Goal: Information Seeking & Learning: Learn about a topic

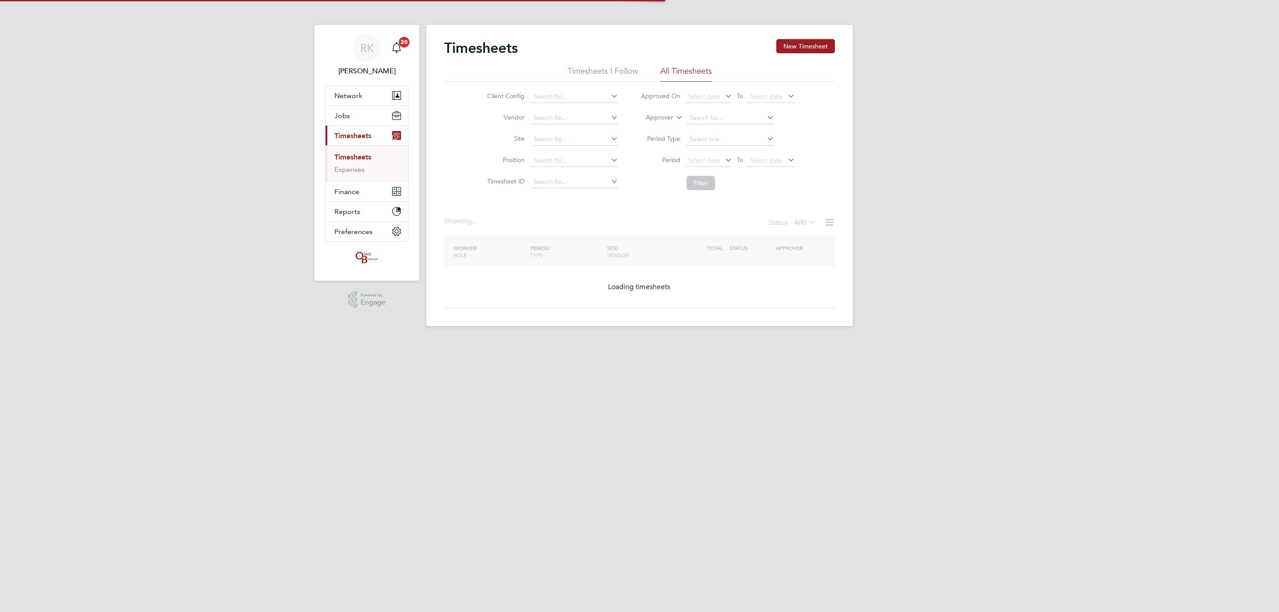
click at [609, 75] on li "Timesheets I Follow" at bounding box center [602, 74] width 71 height 16
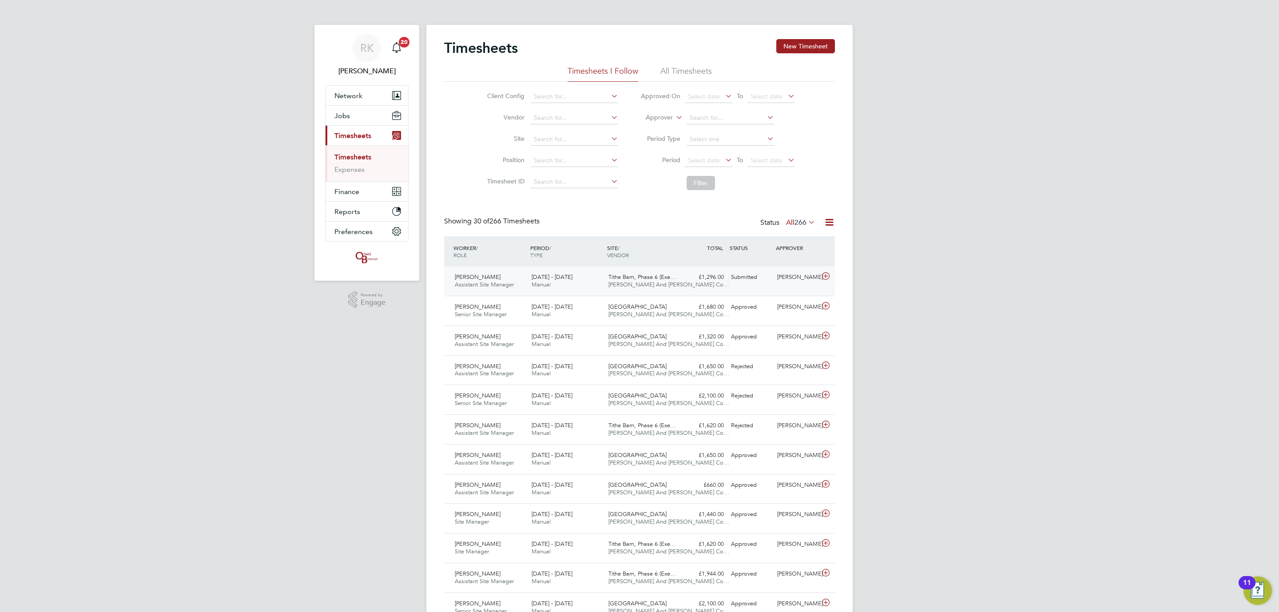
click at [764, 285] on div "Submitted" at bounding box center [750, 277] width 46 height 15
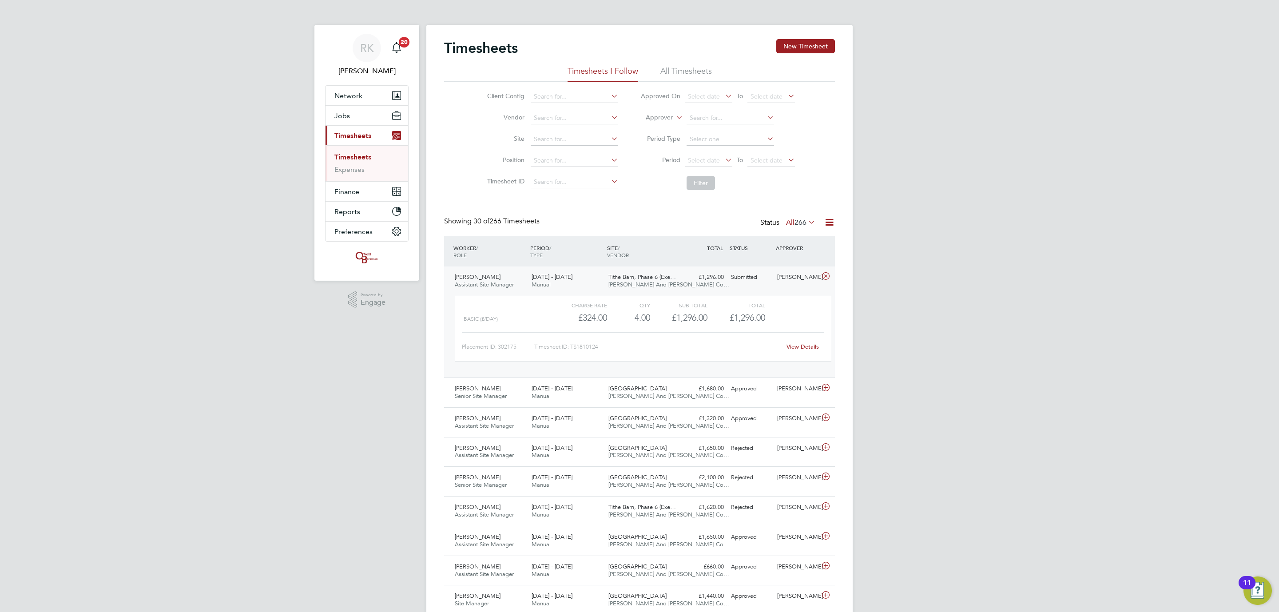
click at [669, 63] on div "Timesheets New Timesheet" at bounding box center [639, 52] width 391 height 27
click at [669, 71] on li "All Timesheets" at bounding box center [686, 74] width 52 height 16
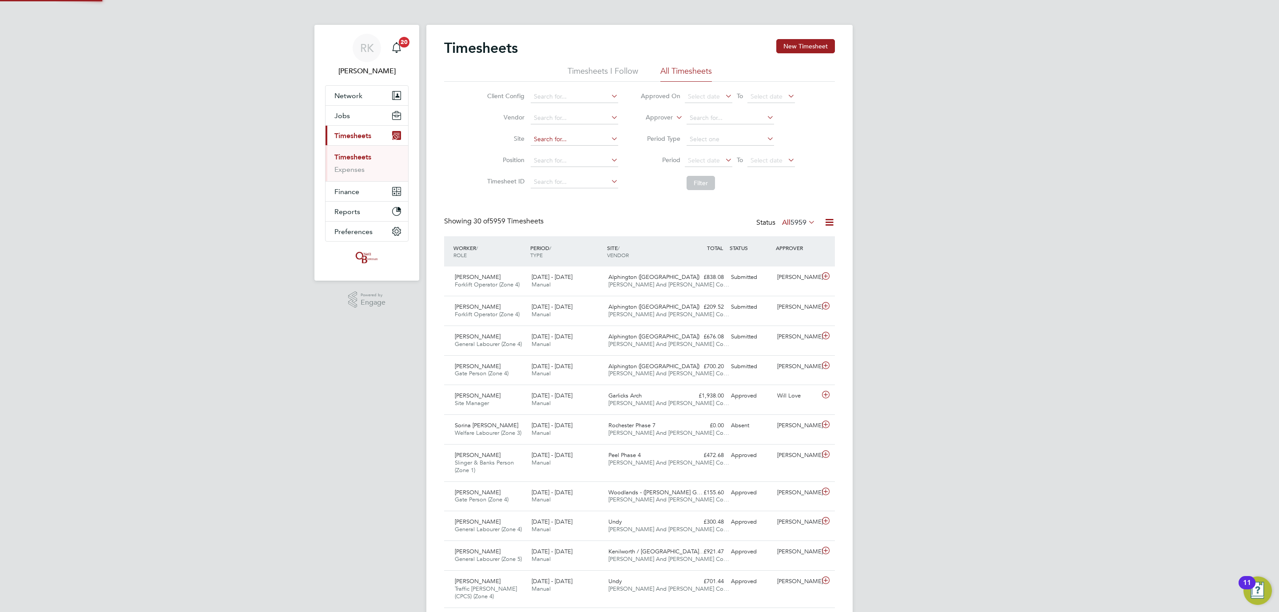
click at [568, 142] on input at bounding box center [574, 139] width 87 height 12
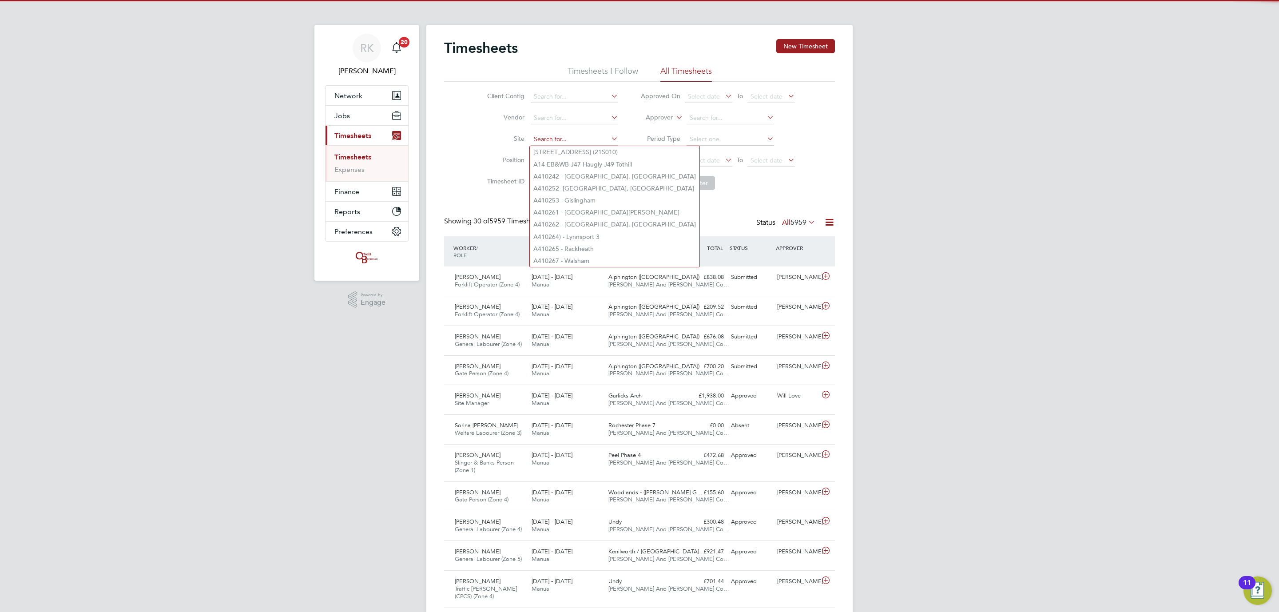
type input "y"
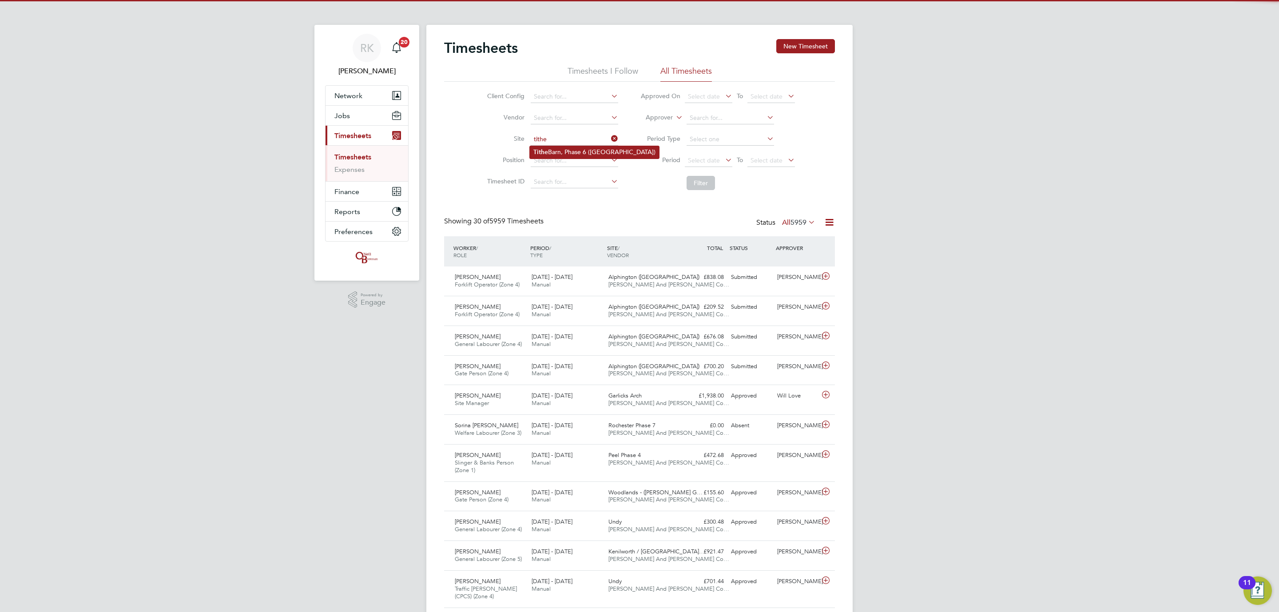
click at [563, 148] on li "Tithe Barn, Phase 6 ([GEOGRAPHIC_DATA])" at bounding box center [594, 152] width 129 height 12
type input "Tithe Barn, Phase 6 ([GEOGRAPHIC_DATA])"
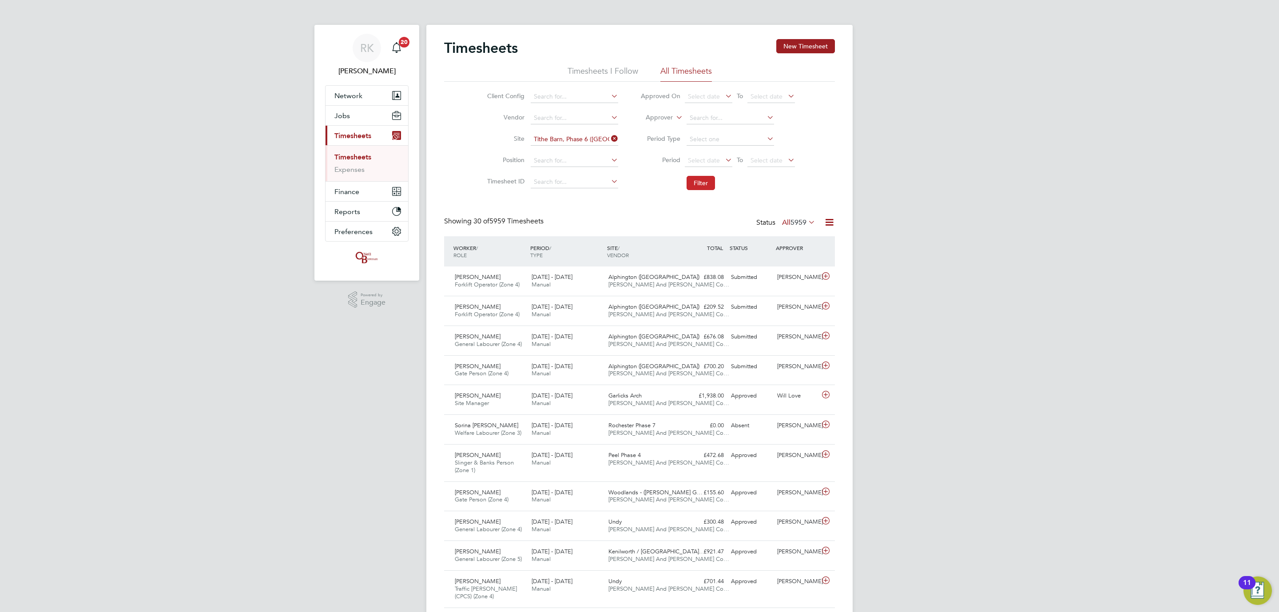
click at [684, 182] on li "Filter" at bounding box center [717, 182] width 177 height 23
click at [702, 190] on button "Filter" at bounding box center [700, 183] width 28 height 14
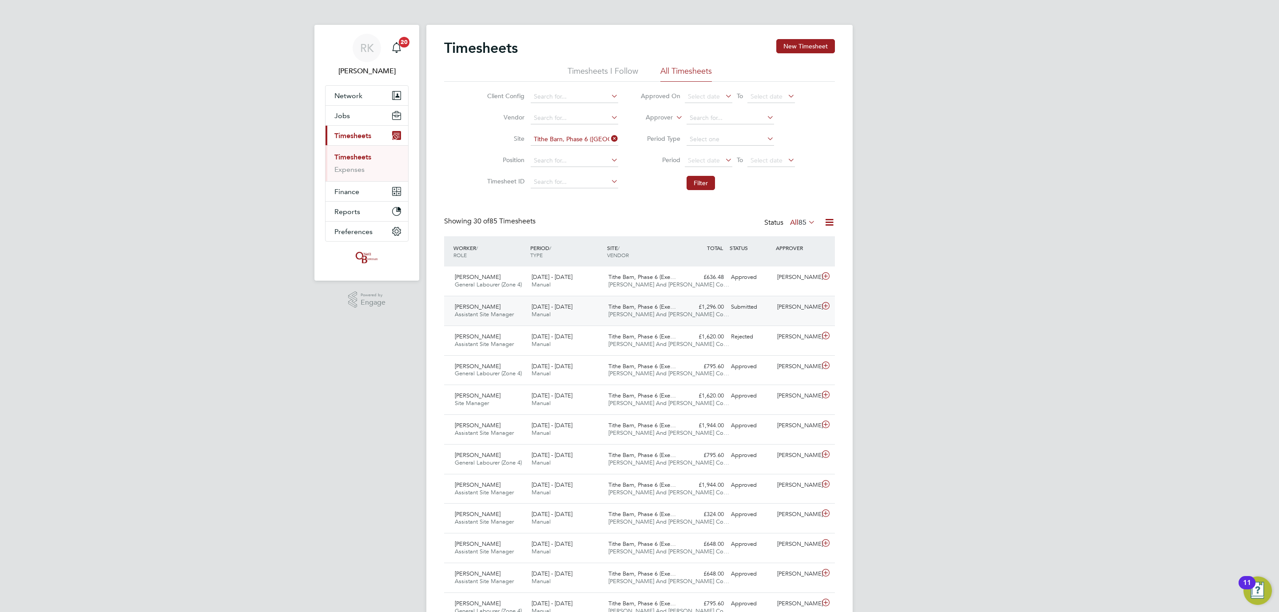
click at [635, 312] on span "O'Neill And Brennan Co…" at bounding box center [668, 314] width 121 height 8
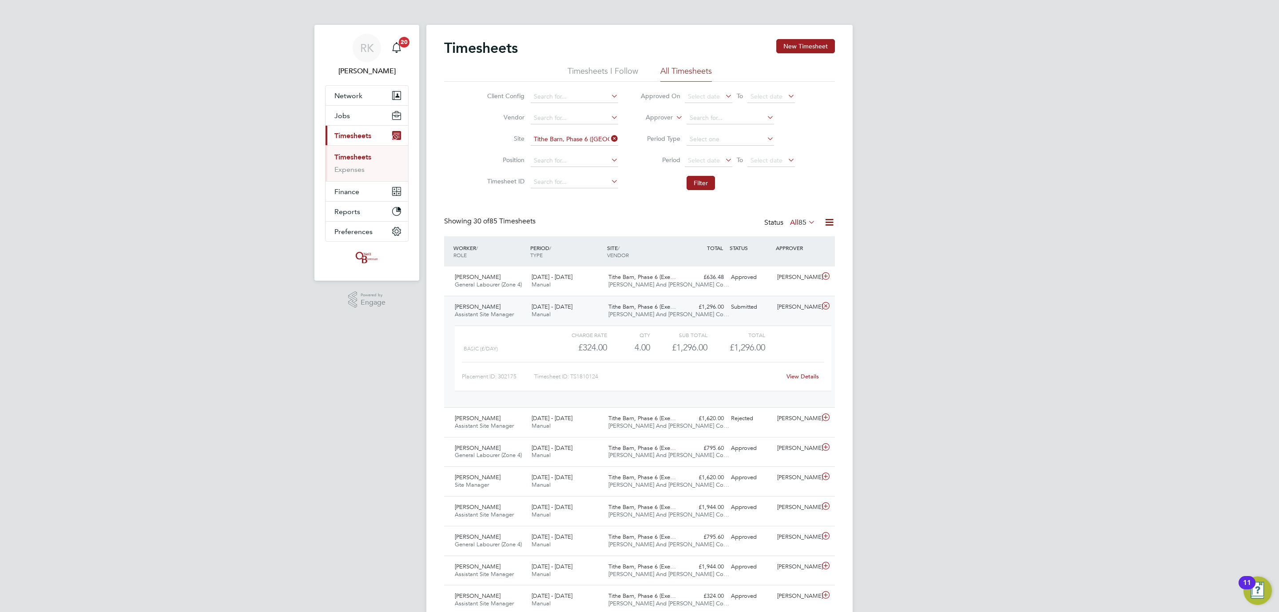
click at [814, 377] on link "View Details" at bounding box center [802, 377] width 32 height 8
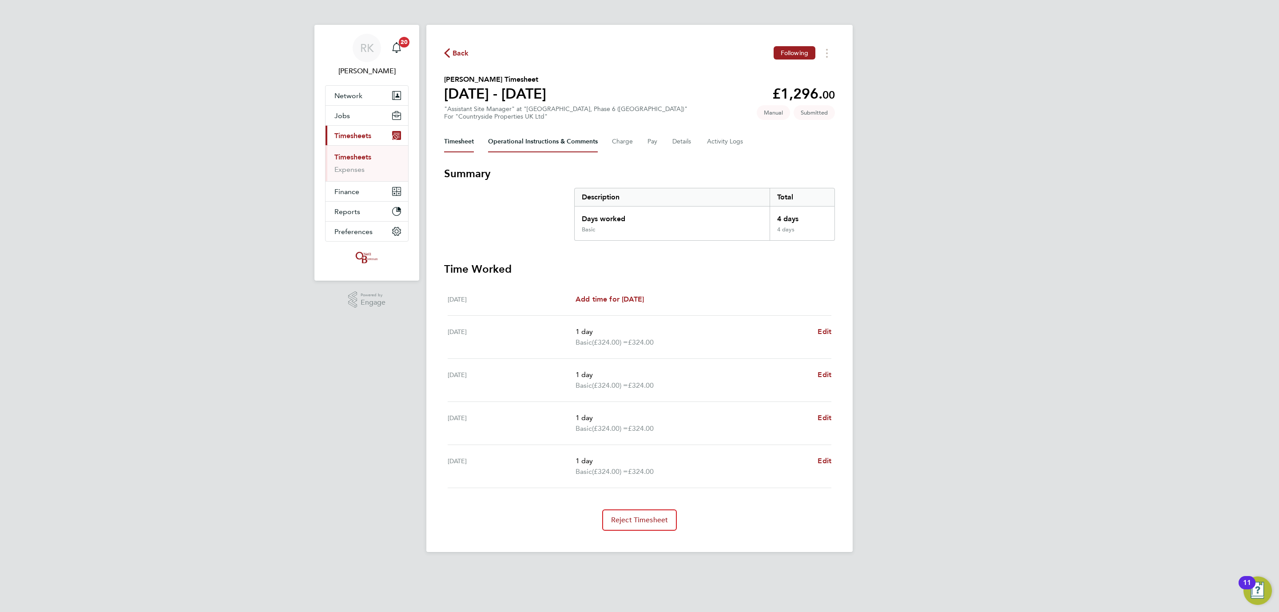
click at [521, 135] on Comments-tab "Operational Instructions & Comments" at bounding box center [543, 141] width 110 height 21
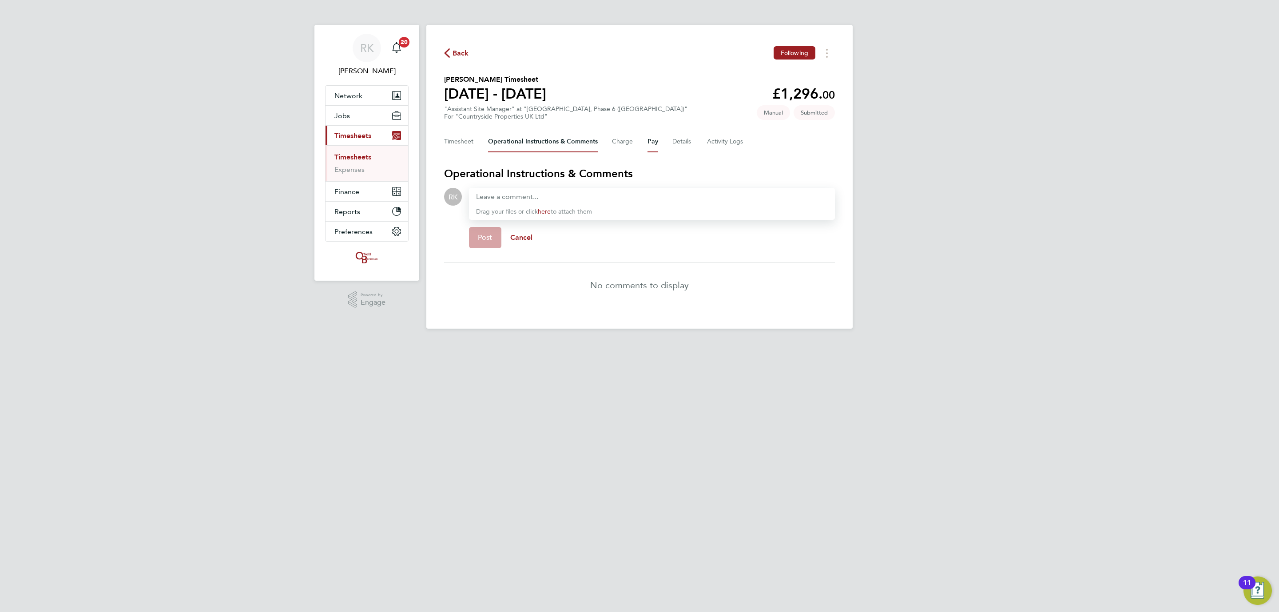
click at [656, 145] on button "Pay" at bounding box center [652, 141] width 11 height 21
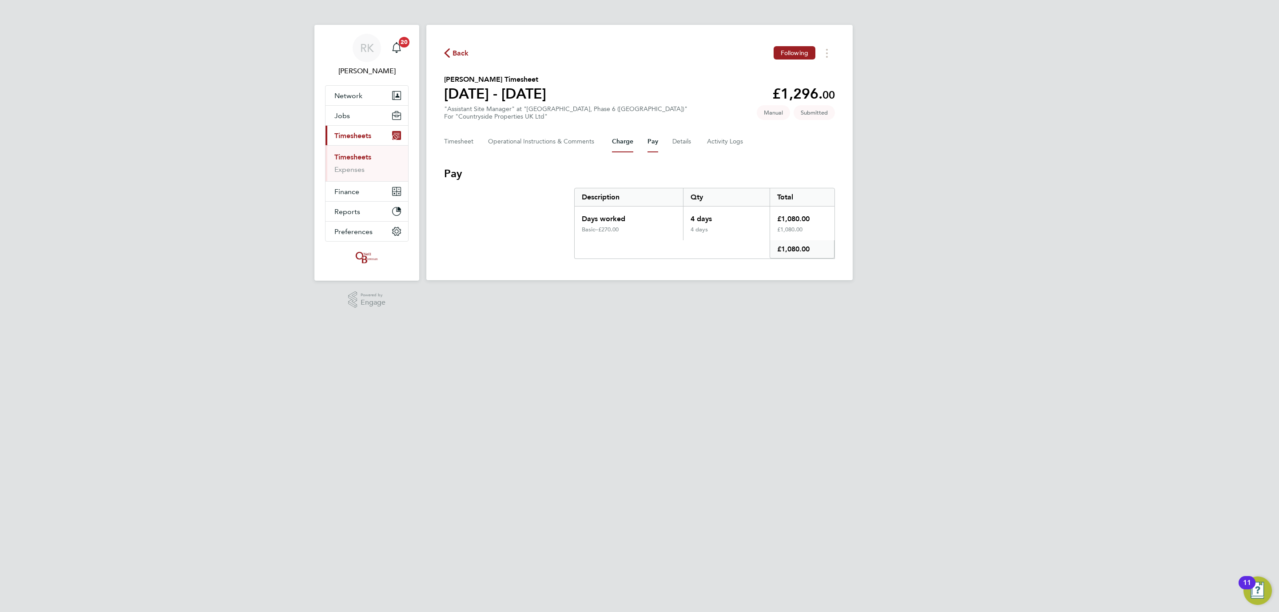
click at [623, 143] on button "Charge" at bounding box center [622, 141] width 21 height 21
click at [675, 140] on button "Details" at bounding box center [682, 141] width 20 height 21
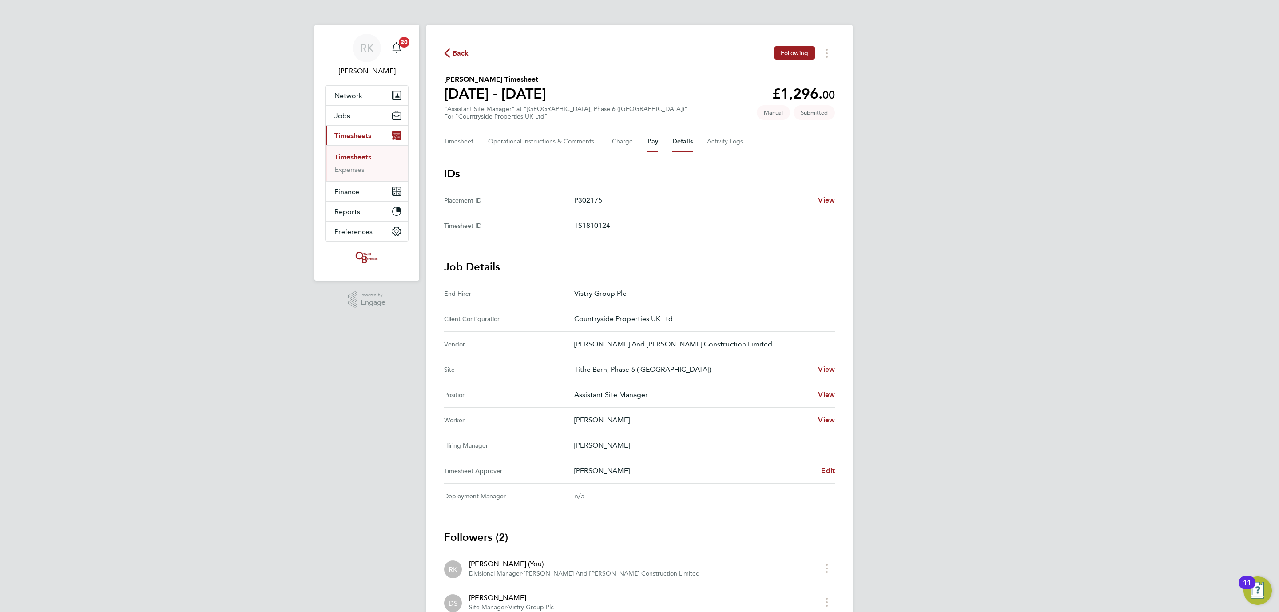
click at [647, 139] on button "Pay" at bounding box center [652, 141] width 11 height 21
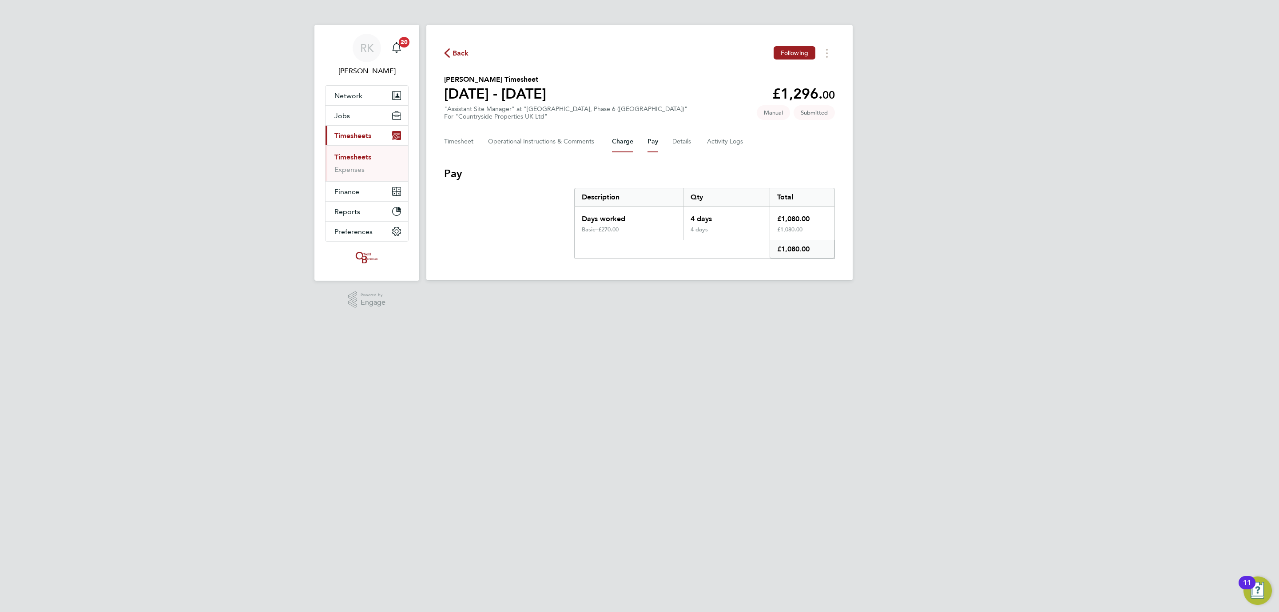
click at [625, 143] on button "Charge" at bounding box center [622, 141] width 21 height 21
click at [715, 147] on Logs-tab "Activity Logs" at bounding box center [725, 141] width 37 height 21
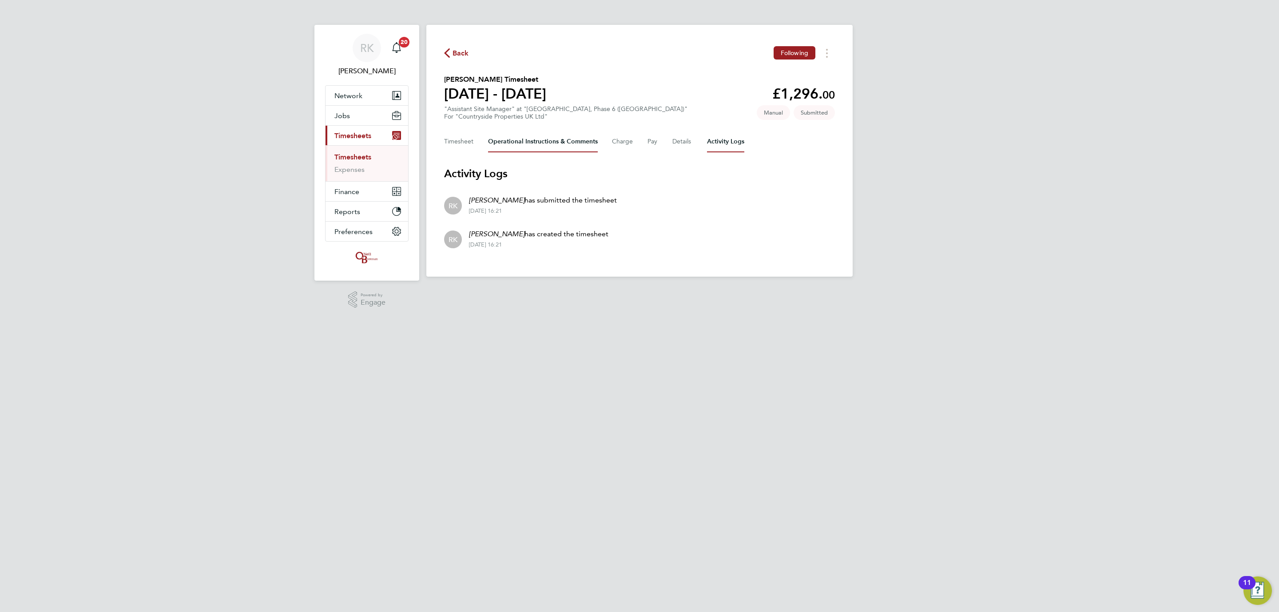
click at [574, 143] on Comments-tab "Operational Instructions & Comments" at bounding box center [543, 141] width 110 height 21
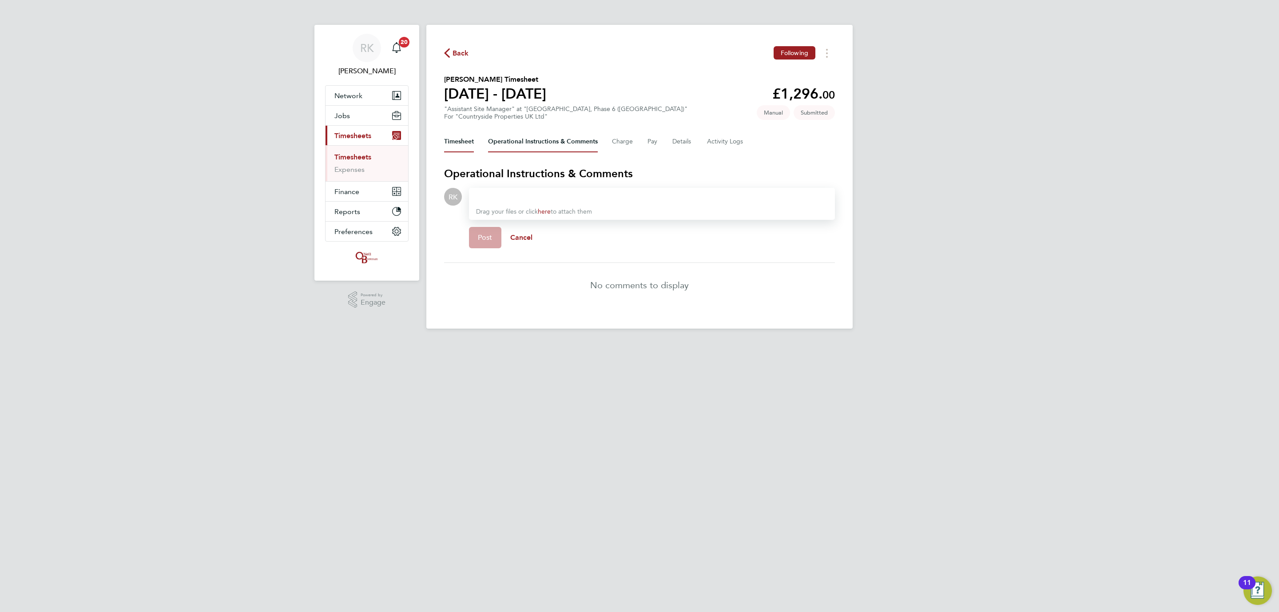
click at [456, 144] on button "Timesheet" at bounding box center [459, 141] width 30 height 21
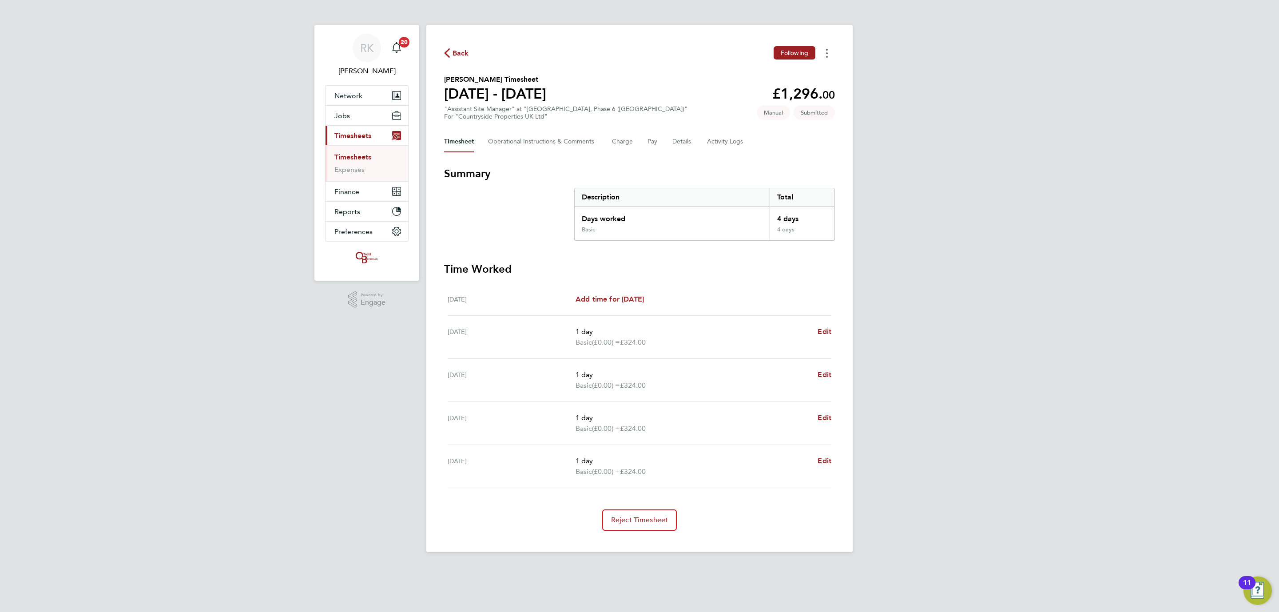
click at [825, 56] on button "Timesheets Menu" at bounding box center [827, 53] width 16 height 14
click at [594, 117] on div "For "Countryside Properties UK Ltd"" at bounding box center [565, 117] width 243 height 8
click at [357, 114] on button "Jobs" at bounding box center [366, 116] width 83 height 20
click at [355, 147] on link "Vacancies" at bounding box center [350, 149] width 32 height 8
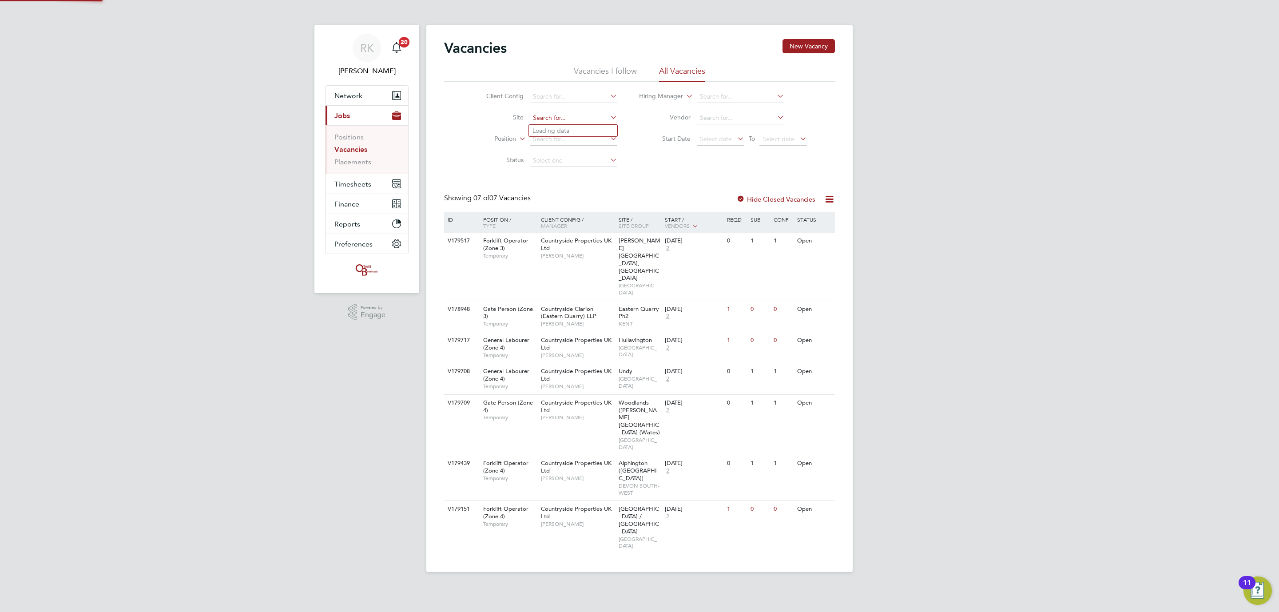
click at [584, 120] on input at bounding box center [573, 118] width 87 height 12
type input "55 Colmore Row (21S010)"
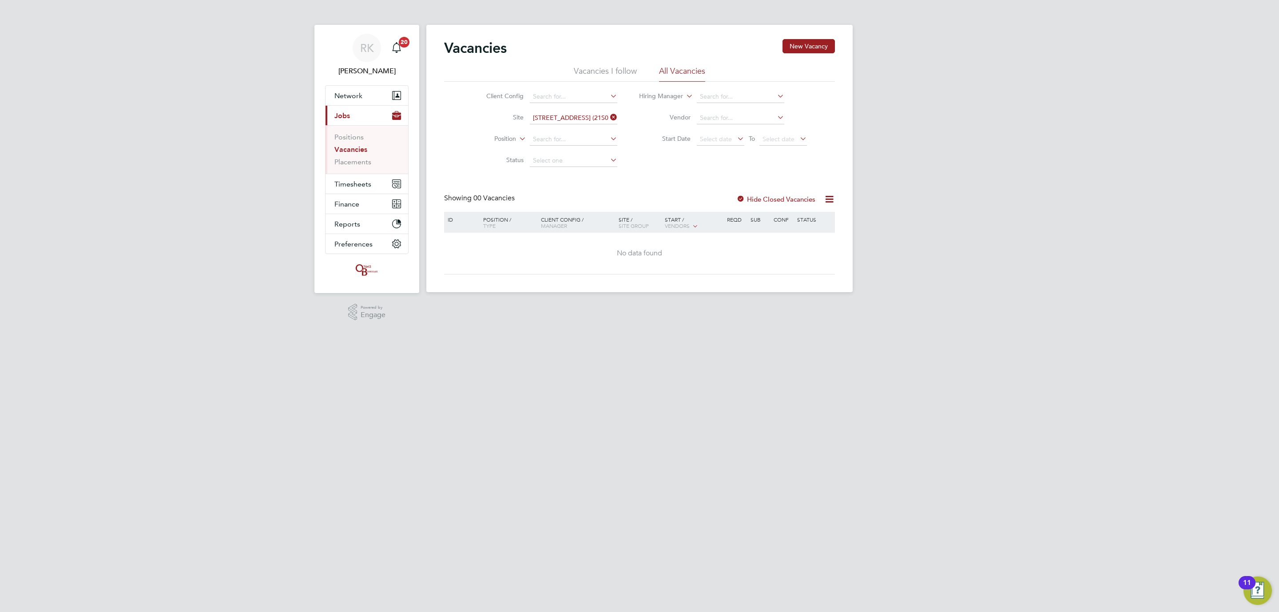
click at [623, 72] on li "Vacancies I follow" at bounding box center [605, 74] width 63 height 16
click at [732, 143] on span "Select date" at bounding box center [721, 140] width 48 height 12
click at [708, 205] on span "25" at bounding box center [710, 202] width 17 height 17
click at [608, 117] on icon at bounding box center [608, 117] width 0 height 12
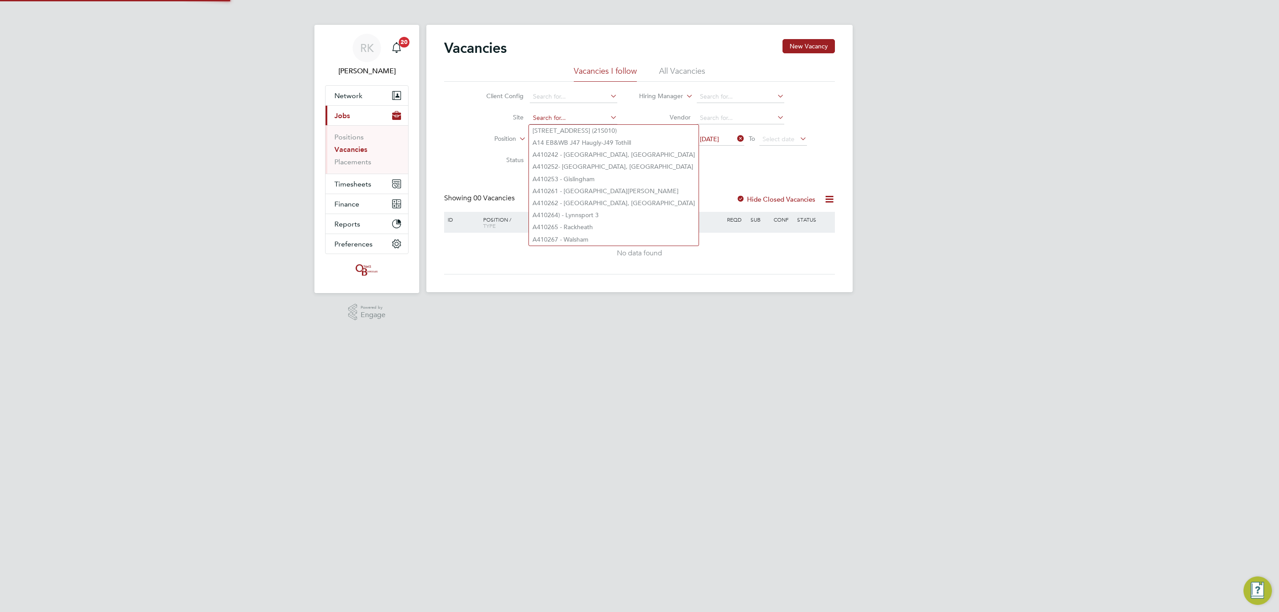
click at [582, 115] on input at bounding box center [573, 118] width 87 height 12
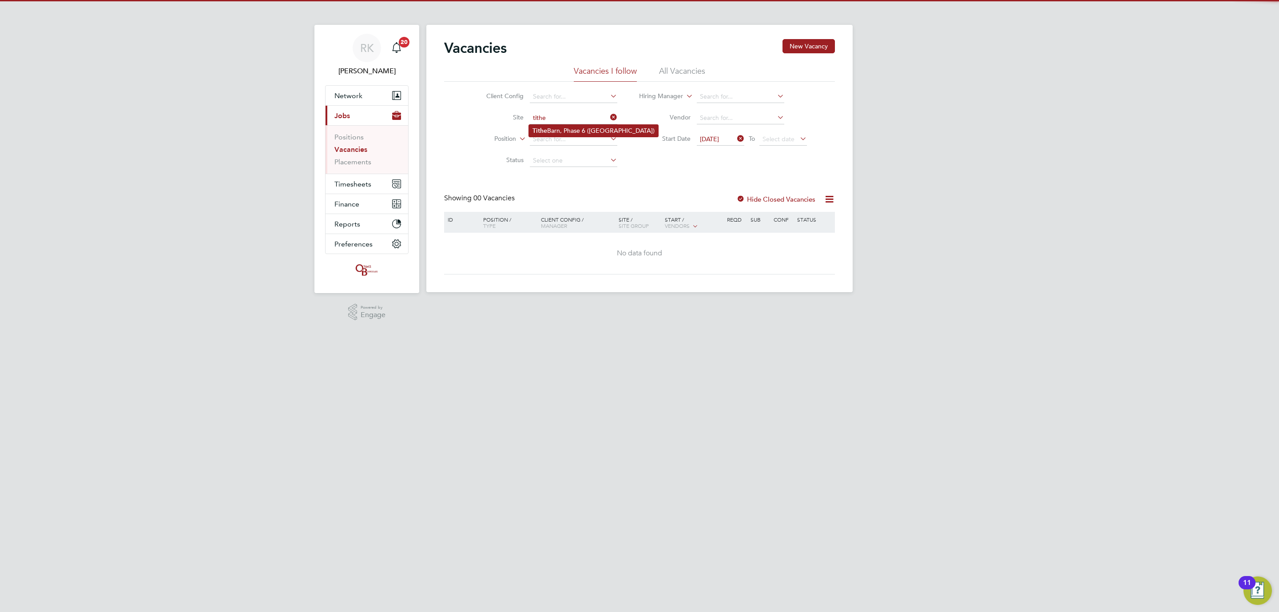
click at [568, 131] on li "Tithe Barn, Phase 6 (Exeter)" at bounding box center [593, 131] width 129 height 12
type input "Tithe Barn, Phase 6 ([GEOGRAPHIC_DATA])"
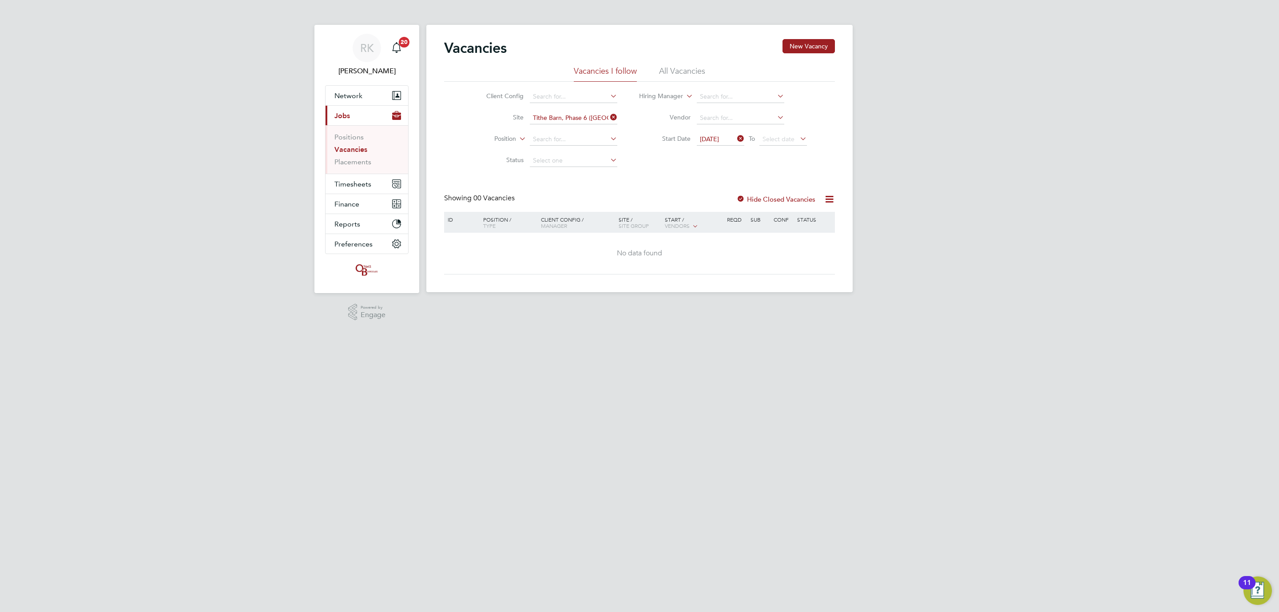
click at [690, 74] on li "All Vacancies" at bounding box center [682, 74] width 46 height 16
click at [738, 196] on div at bounding box center [740, 199] width 9 height 9
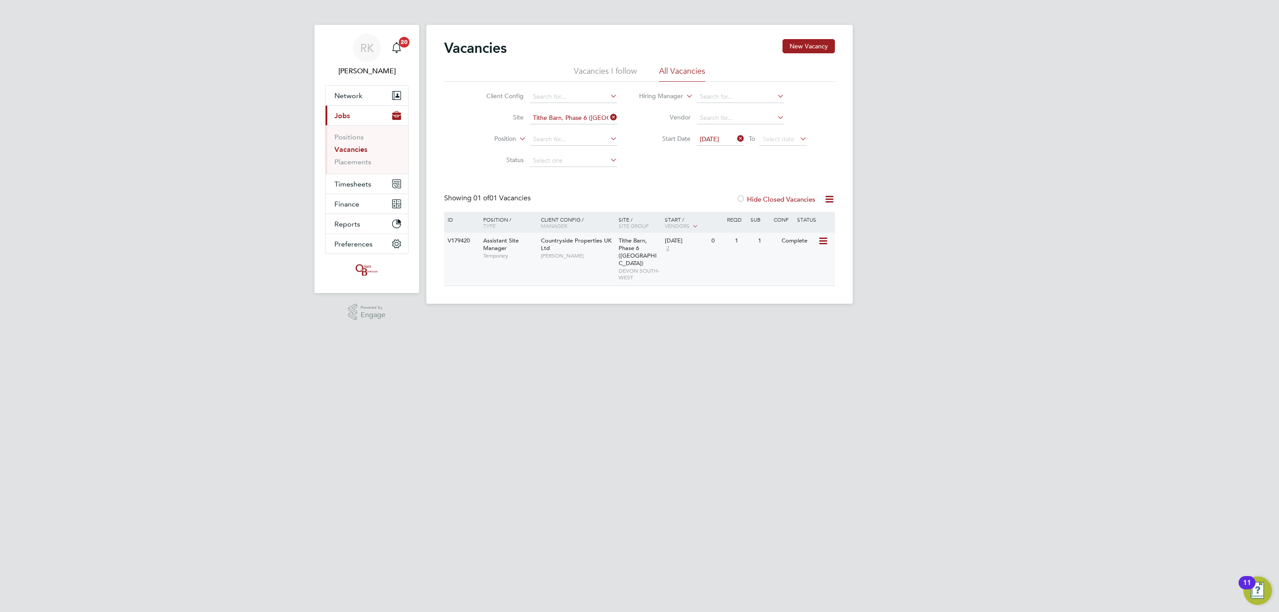
click at [598, 248] on div "Countryside Properties UK Ltd Dave Smith" at bounding box center [578, 248] width 78 height 31
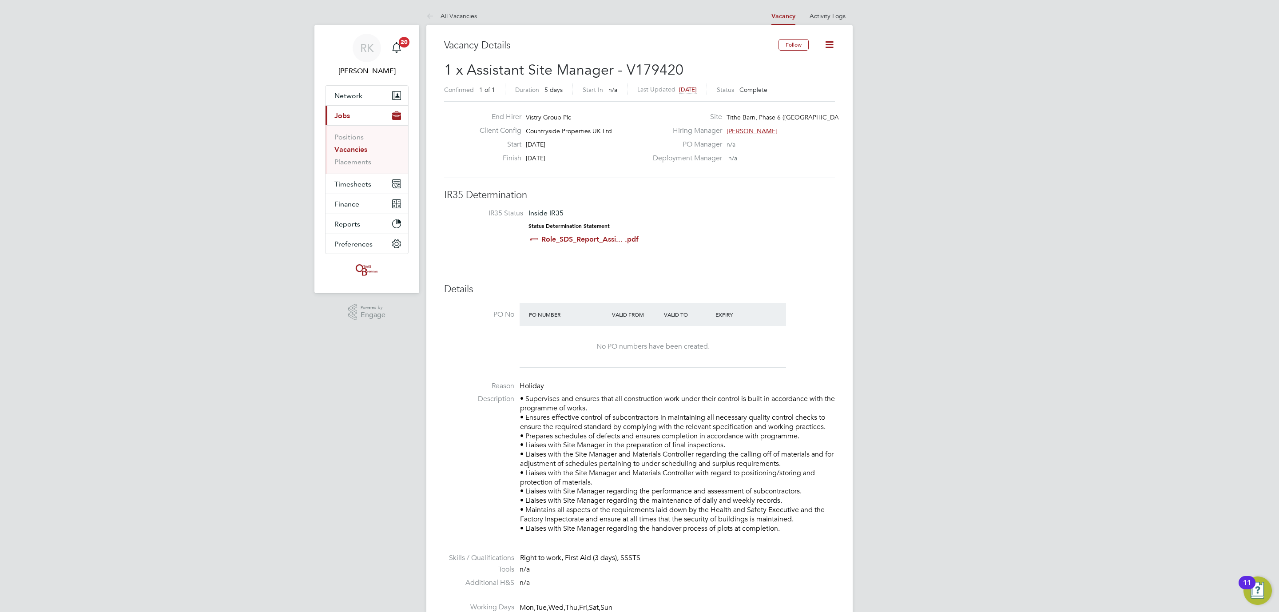
click at [834, 43] on icon at bounding box center [829, 44] width 11 height 11
click at [433, 16] on icon at bounding box center [431, 16] width 11 height 11
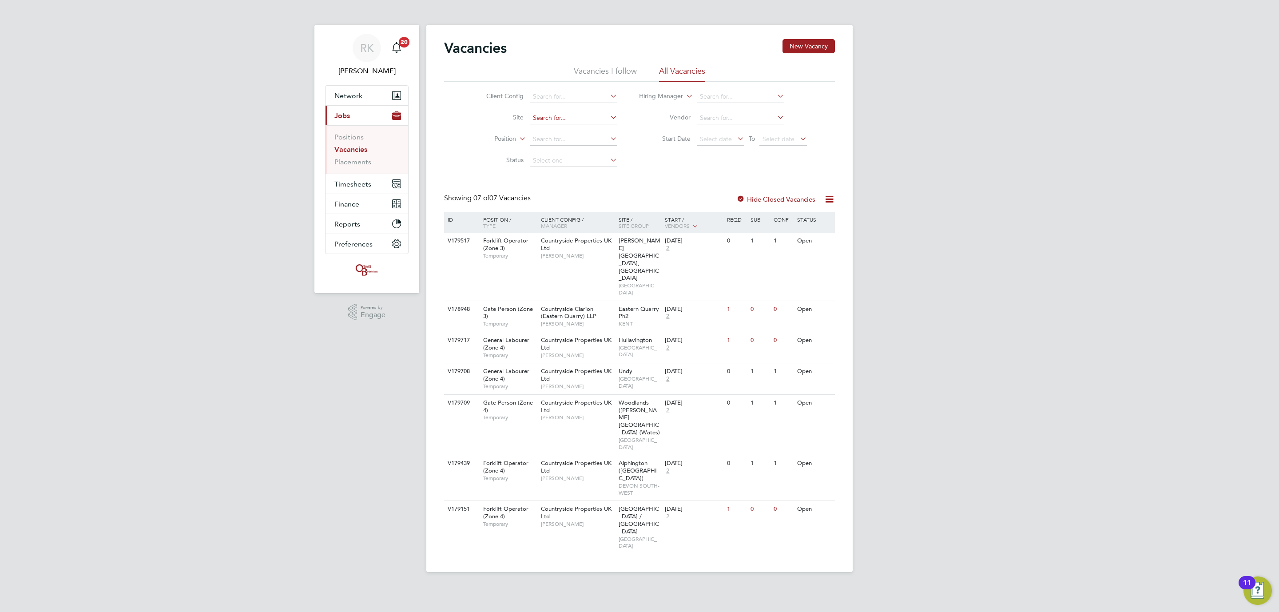
click at [593, 115] on input at bounding box center [573, 118] width 87 height 12
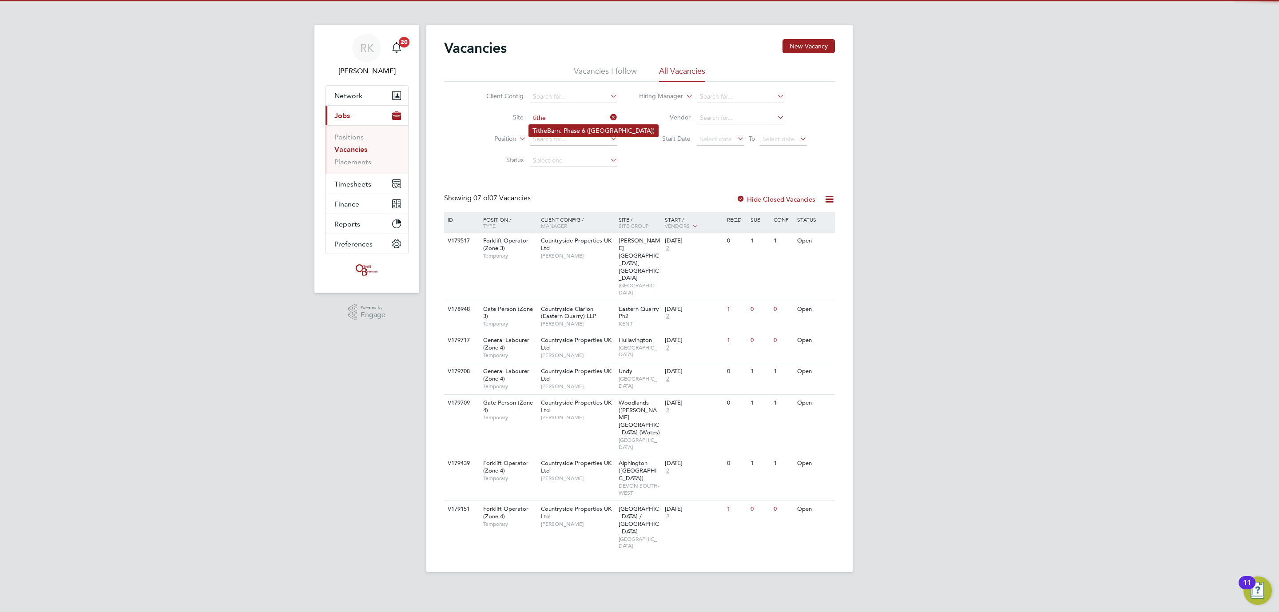
click at [548, 128] on li "Tithe Barn, Phase 6 ([GEOGRAPHIC_DATA])" at bounding box center [593, 131] width 129 height 12
type input "Tithe Barn, Phase 6 ([GEOGRAPHIC_DATA])"
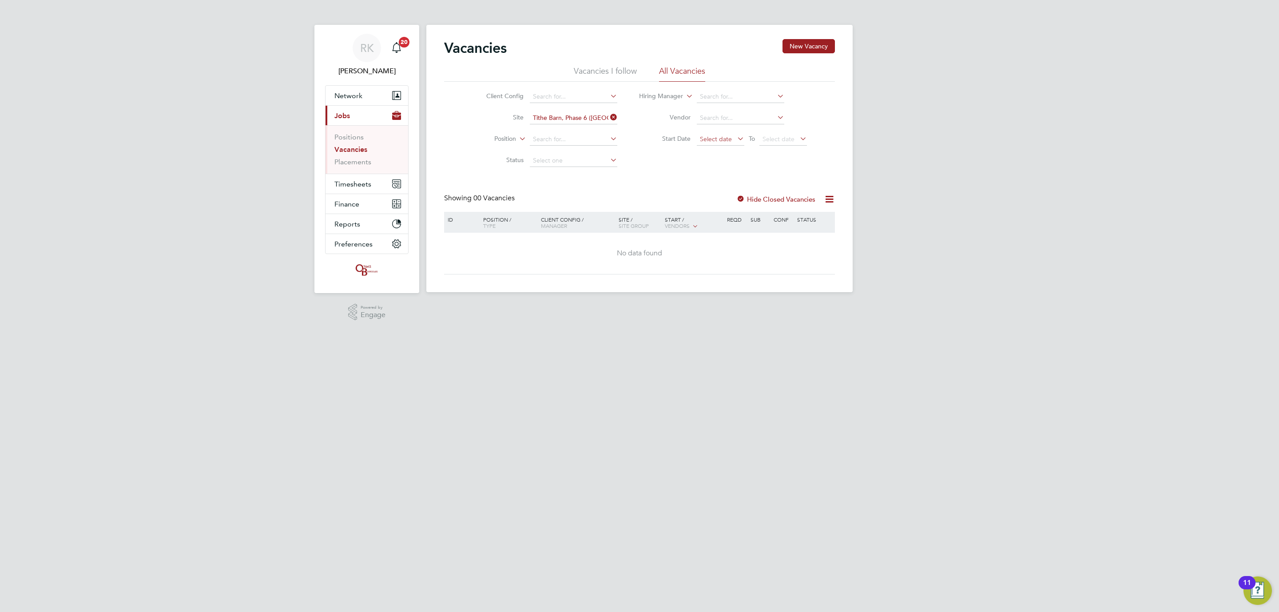
click at [720, 141] on span "Select date" at bounding box center [716, 139] width 32 height 8
click at [710, 189] on span "18" at bounding box center [710, 184] width 17 height 17
click at [741, 203] on div at bounding box center [740, 199] width 9 height 9
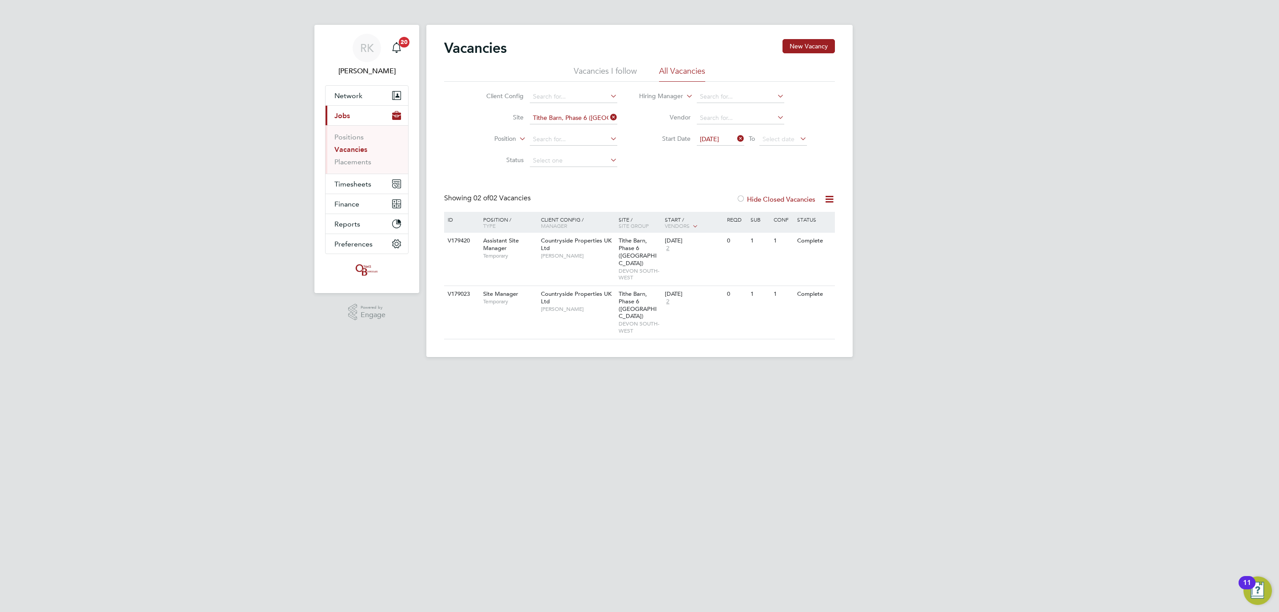
drag, startPoint x: 650, startPoint y: 301, endPoint x: 536, endPoint y: 348, distance: 123.3
click at [536, 357] on app-footer at bounding box center [639, 364] width 426 height 14
click at [720, 290] on div "0" at bounding box center [720, 294] width 23 height 16
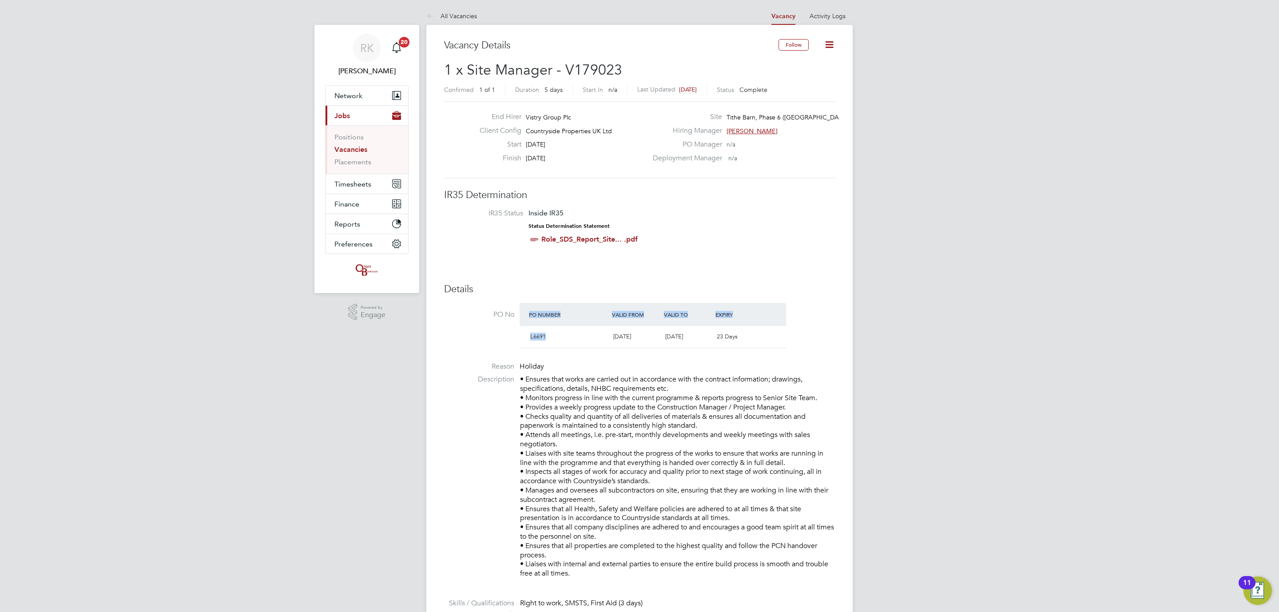
drag, startPoint x: 550, startPoint y: 336, endPoint x: 516, endPoint y: 336, distance: 34.2
click at [516, 336] on li "PO No PO Number Valid From Valid To Expiry L6691 [DATE] [DATE] 23 Days" at bounding box center [639, 328] width 391 height 50
click at [549, 369] on li "Reason Holiday" at bounding box center [639, 368] width 391 height 13
drag, startPoint x: 547, startPoint y: 336, endPoint x: 523, endPoint y: 336, distance: 24.9
click at [523, 336] on div "L6691 [DATE] [DATE] 23 Days" at bounding box center [653, 337] width 266 height 22
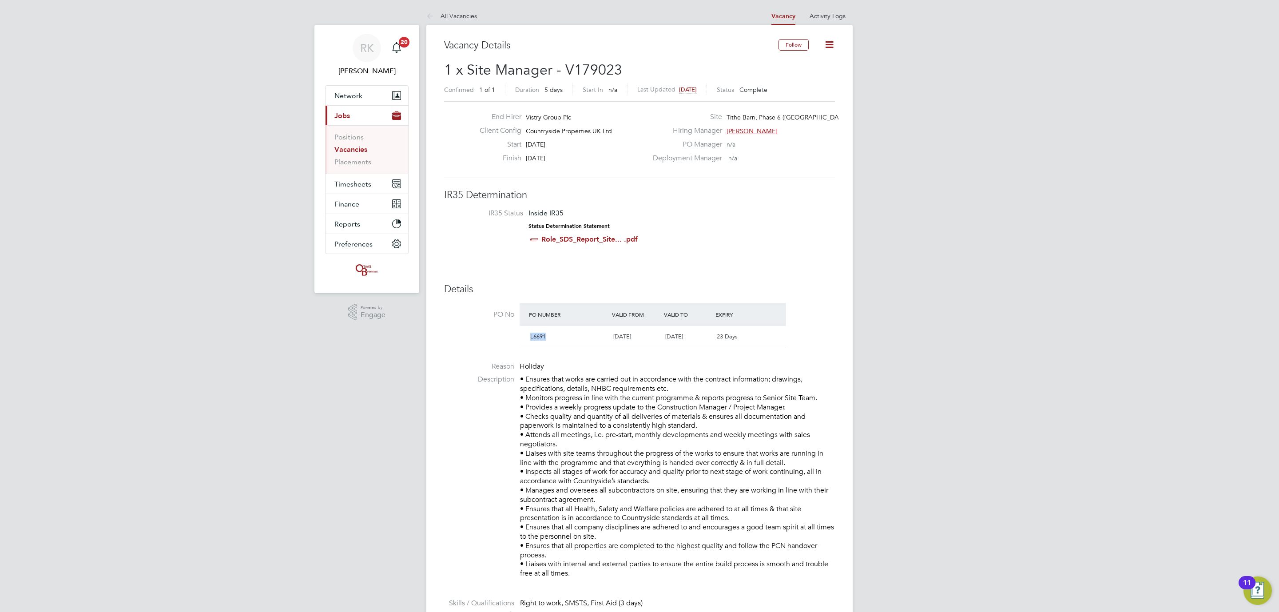
copy span "L6691"
click at [587, 397] on p "• Ensures that works are carried out in accordance with the contract informatio…" at bounding box center [677, 476] width 315 height 203
click at [431, 19] on icon at bounding box center [431, 16] width 11 height 11
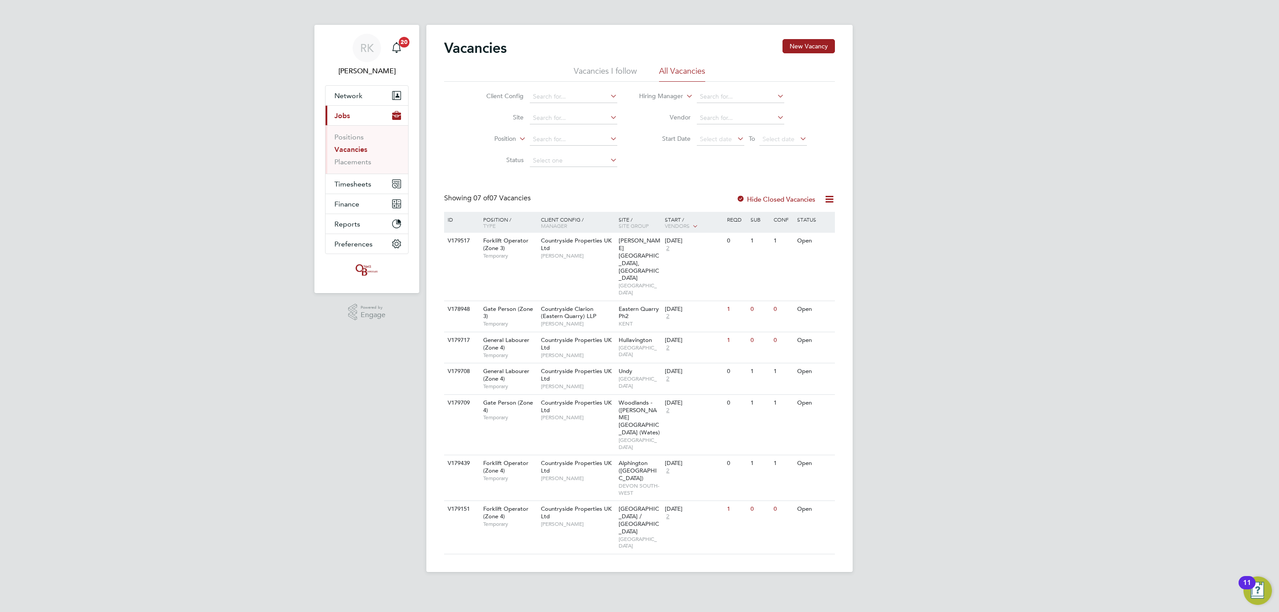
click at [356, 152] on link "Vacancies" at bounding box center [350, 149] width 33 height 8
click at [565, 120] on input at bounding box center [573, 118] width 87 height 12
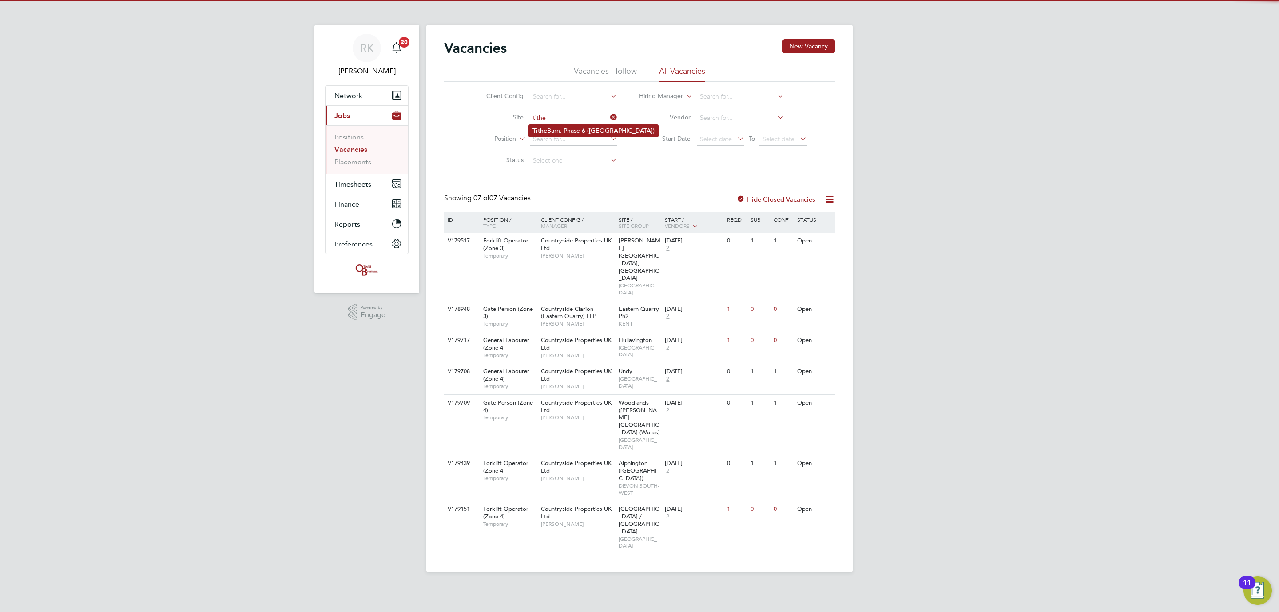
click at [563, 131] on li "Tithe Barn, Phase 6 ([GEOGRAPHIC_DATA])" at bounding box center [593, 131] width 129 height 12
type input "Tithe Barn, Phase 6 ([GEOGRAPHIC_DATA])"
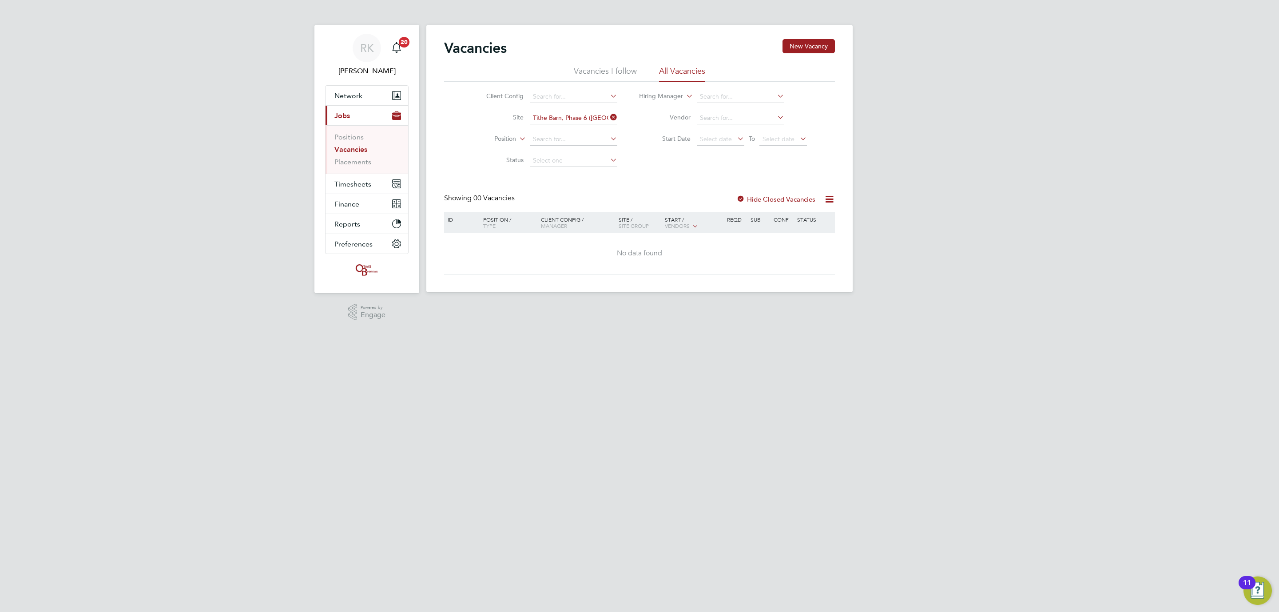
click at [741, 200] on div at bounding box center [740, 199] width 9 height 9
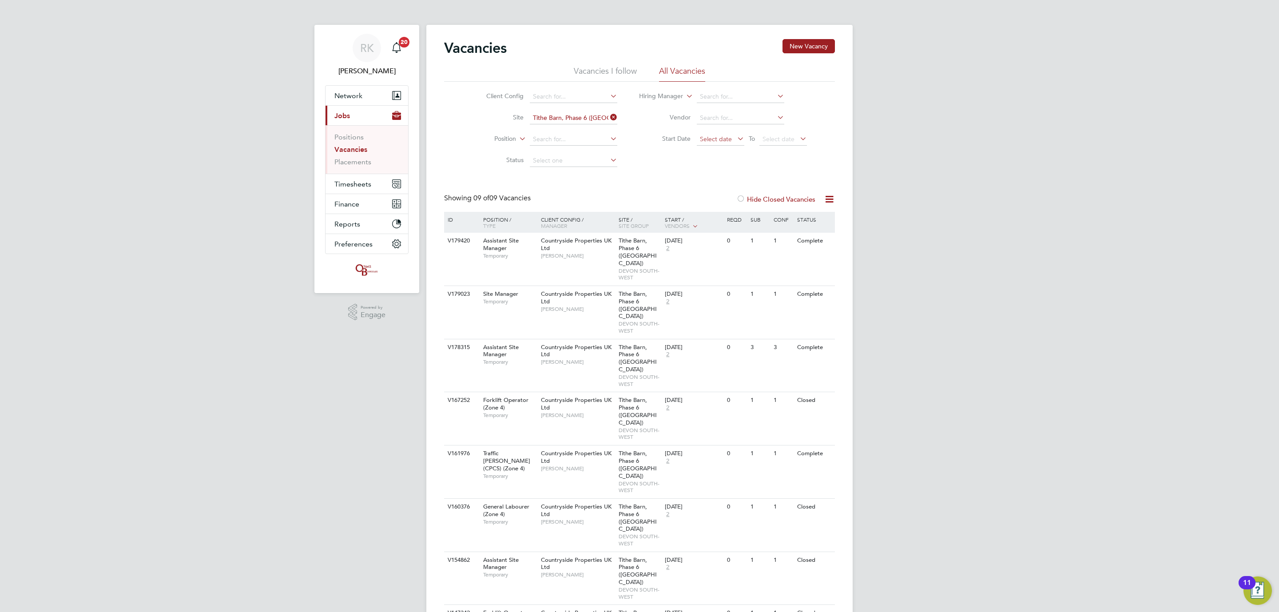
click at [725, 140] on span "Select date" at bounding box center [716, 139] width 32 height 8
click at [717, 206] on span "25" at bounding box center [710, 202] width 17 height 17
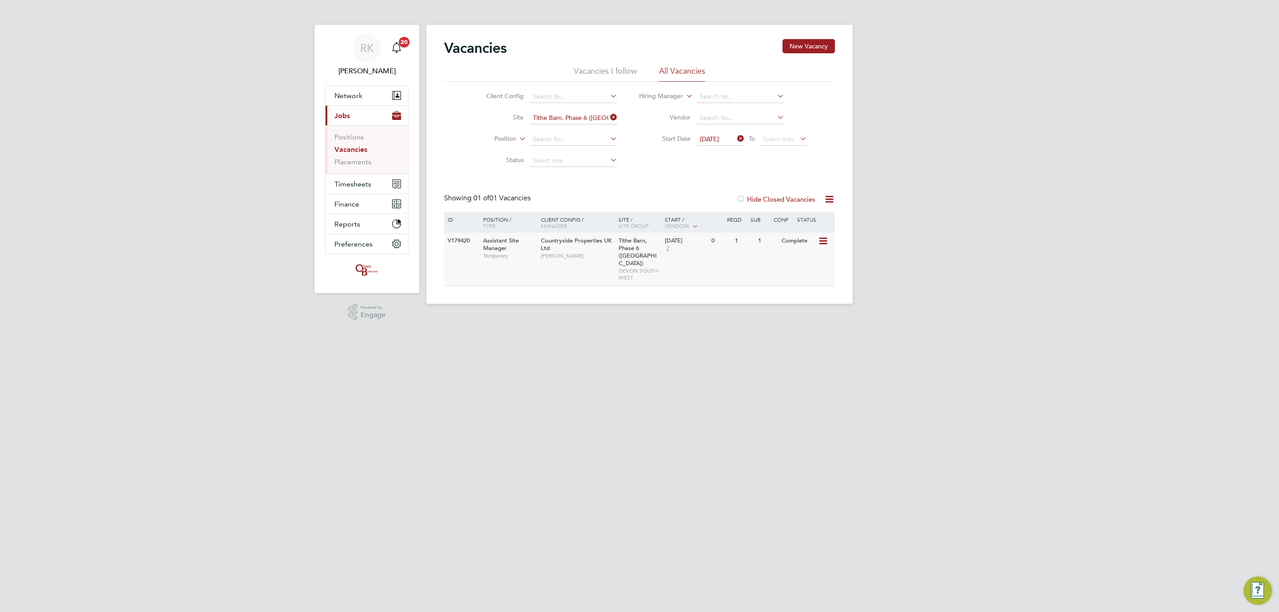
click at [729, 253] on div "V179420 Assistant Site Manager Temporary Countryside Properties UK Ltd Dave Smi…" at bounding box center [639, 259] width 391 height 53
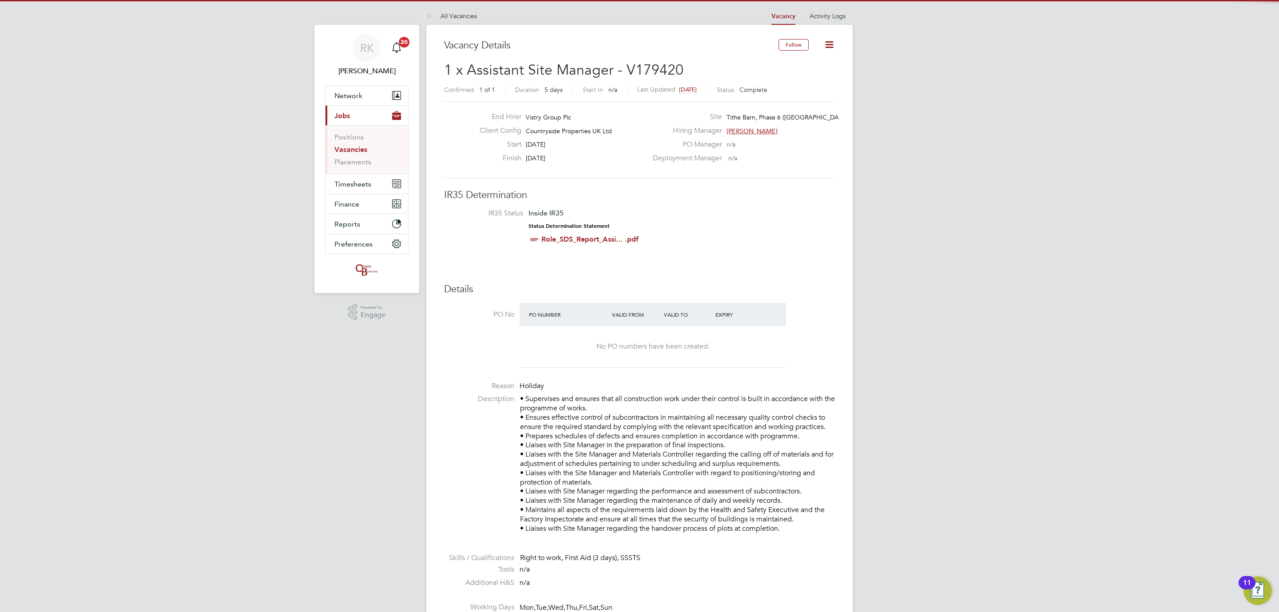
click at [832, 39] on icon at bounding box center [829, 44] width 11 height 11
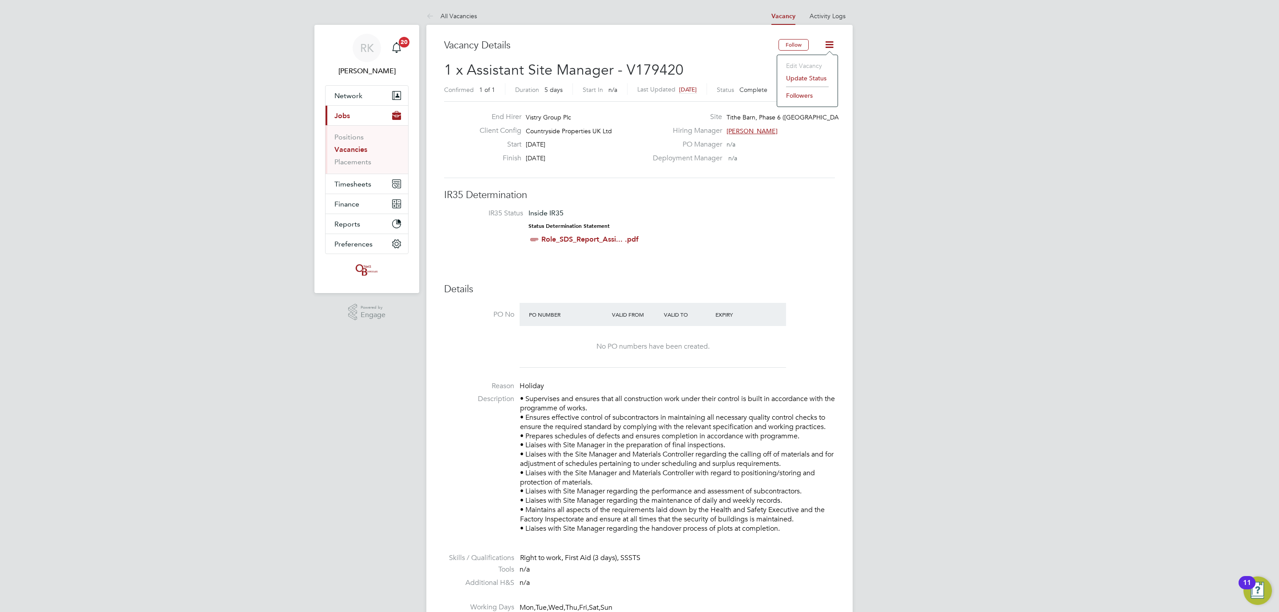
click at [801, 202] on h3 "IR35 Determination" at bounding box center [639, 195] width 391 height 13
click at [828, 44] on icon at bounding box center [829, 44] width 11 height 11
click at [753, 246] on li "IR35 Status Inside IR35 Status Determination Statement Role_SDS_Report_Assi... …" at bounding box center [639, 228] width 373 height 39
drag, startPoint x: 217, startPoint y: 81, endPoint x: 290, endPoint y: 3, distance: 106.8
